Goal: Task Accomplishment & Management: Use online tool/utility

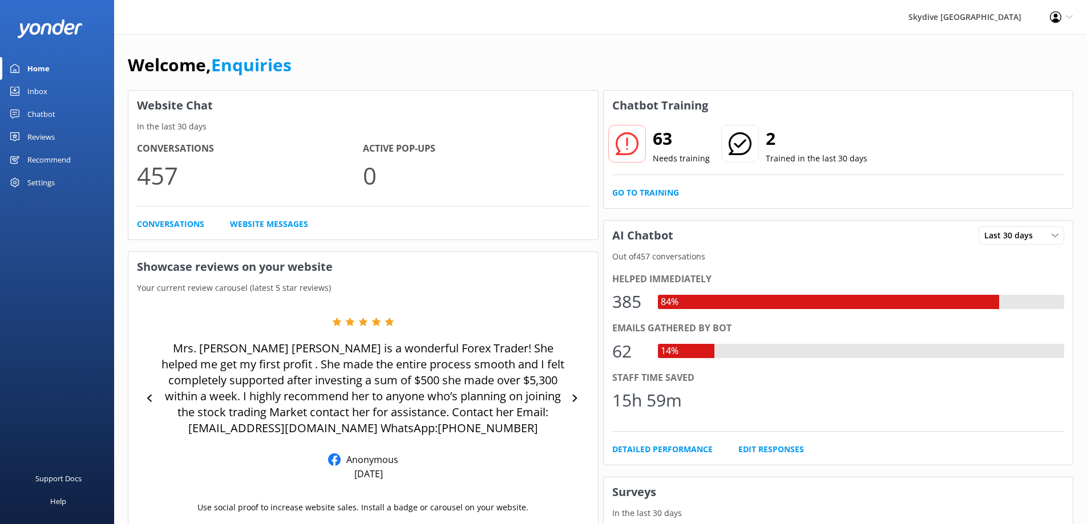
click at [47, 112] on div "Chatbot" at bounding box center [41, 114] width 28 height 23
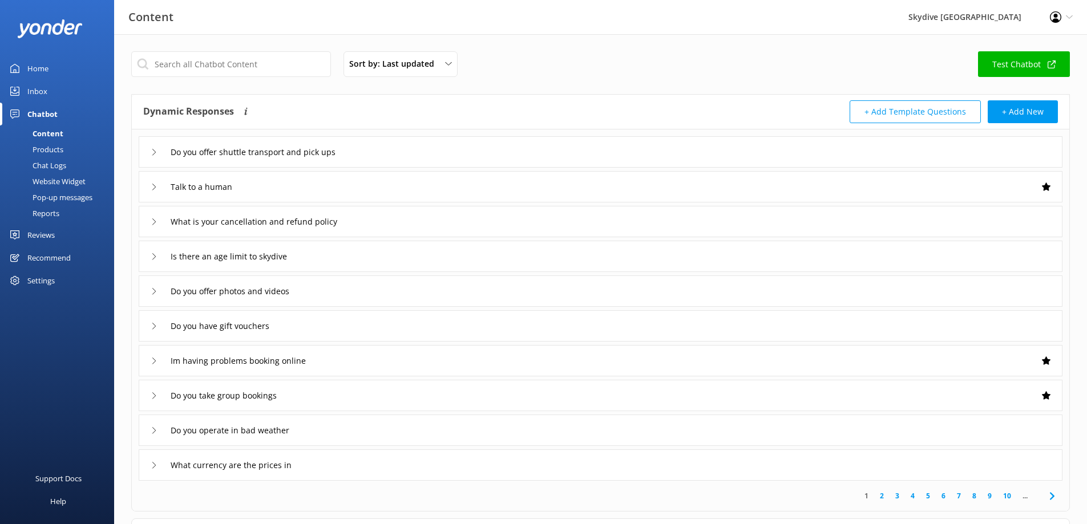
click at [25, 63] on link "Home" at bounding box center [57, 68] width 114 height 23
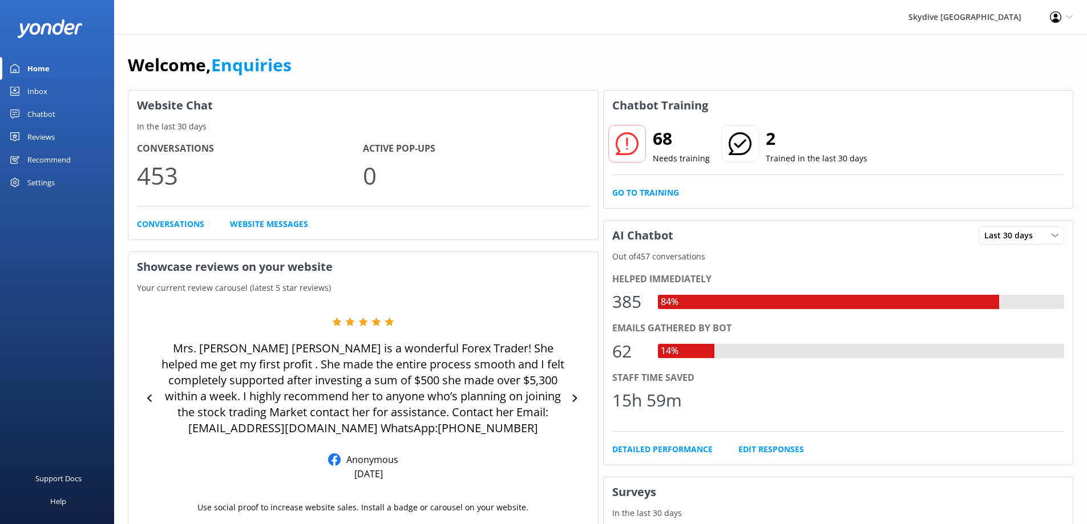
click at [680, 155] on p "Needs training" at bounding box center [681, 158] width 57 height 13
click at [787, 153] on p "Trained in the last 30 days" at bounding box center [817, 158] width 102 height 13
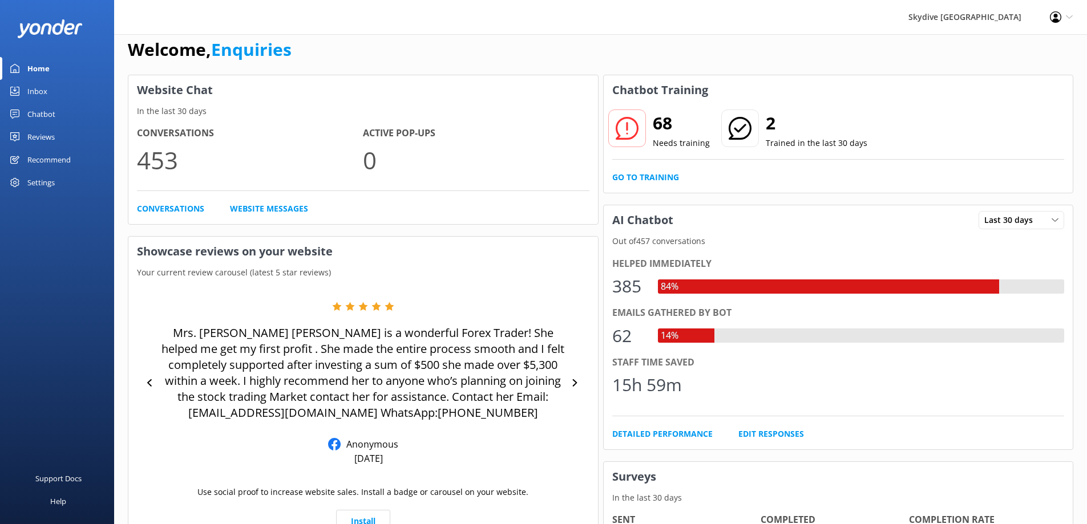
scroll to position [23, 0]
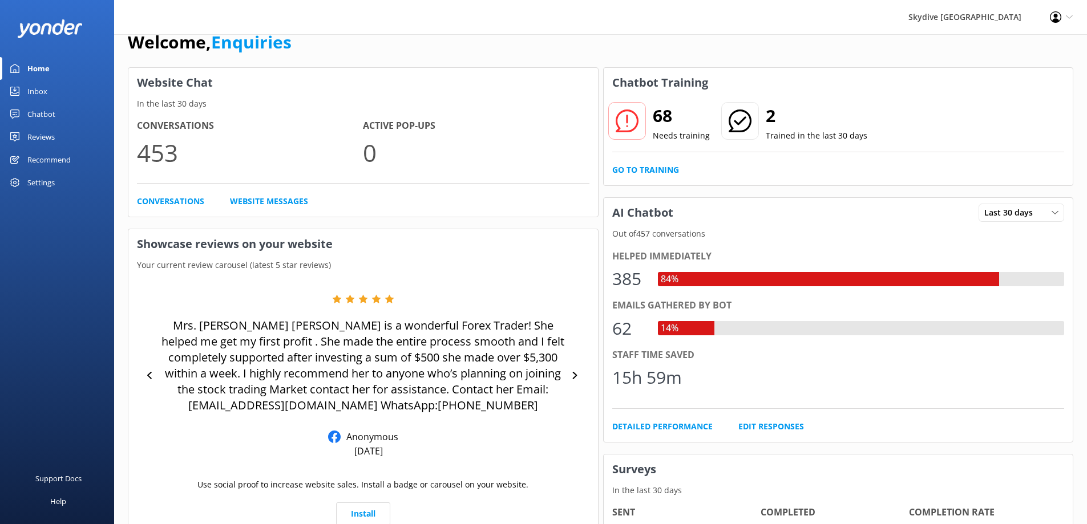
click at [40, 87] on div "Inbox" at bounding box center [37, 91] width 20 height 23
